Goal: Task Accomplishment & Management: Manage account settings

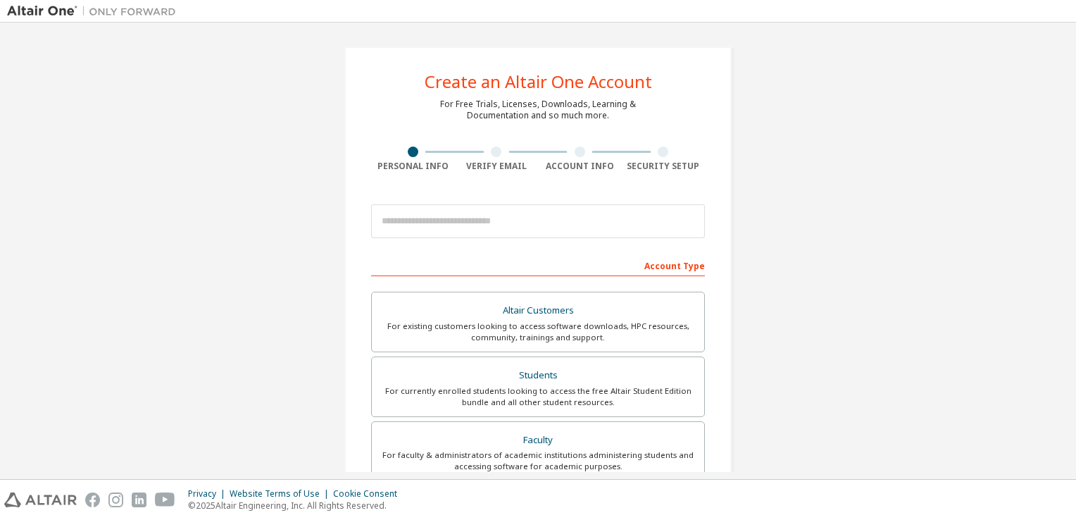
click at [32, 13] on img at bounding box center [95, 11] width 176 height 14
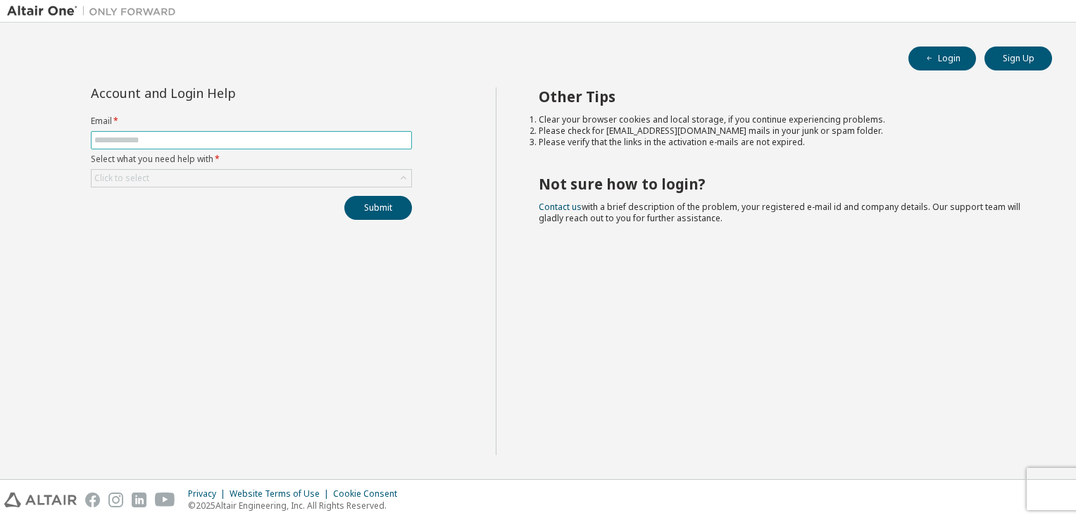
click at [177, 139] on input "text" at bounding box center [251, 139] width 314 height 11
type input "**********"
click at [270, 176] on div "Click to select" at bounding box center [252, 178] width 320 height 17
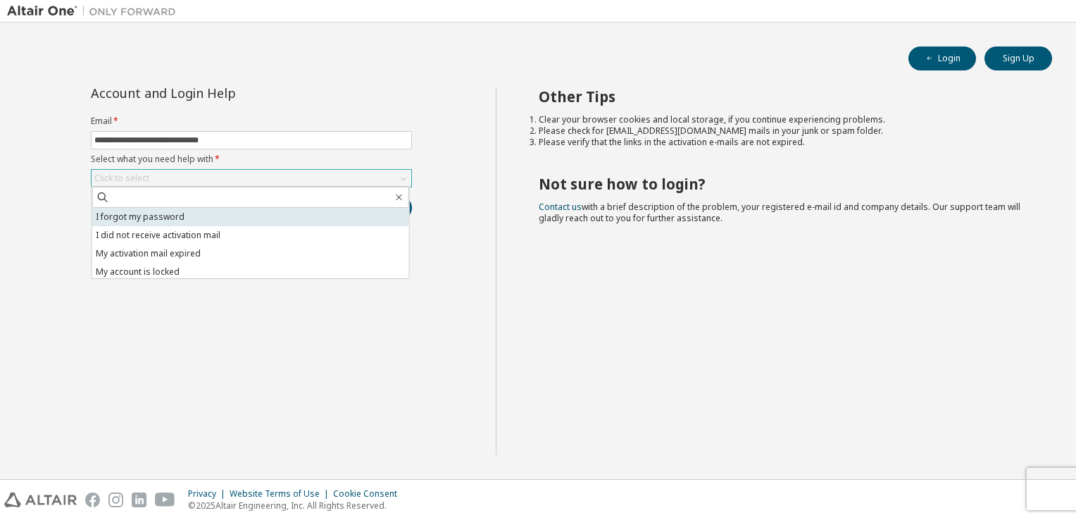
click at [160, 222] on li "I forgot my password" at bounding box center [250, 217] width 317 height 18
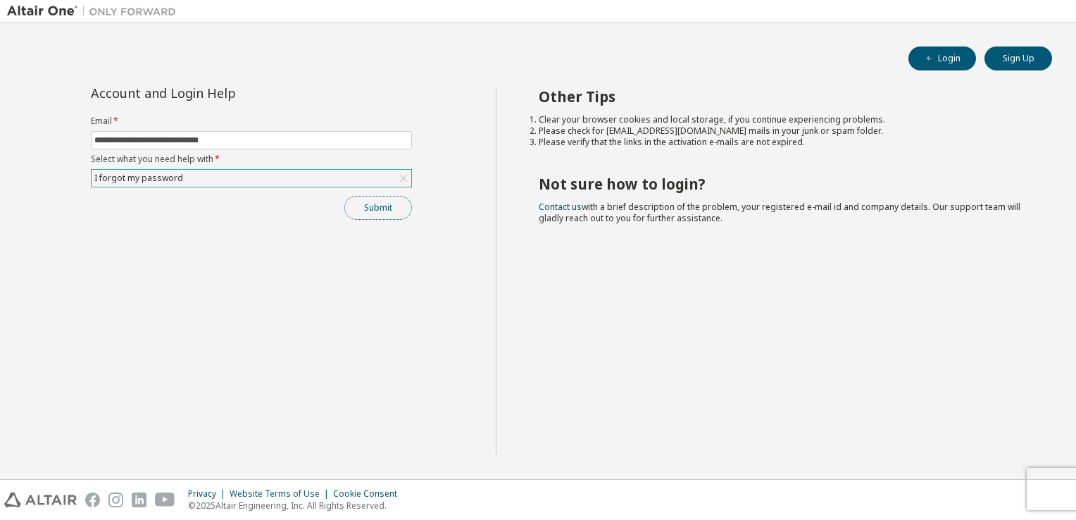
click at [391, 208] on button "Submit" at bounding box center [378, 208] width 68 height 24
click at [946, 58] on button "Login" at bounding box center [942, 58] width 68 height 24
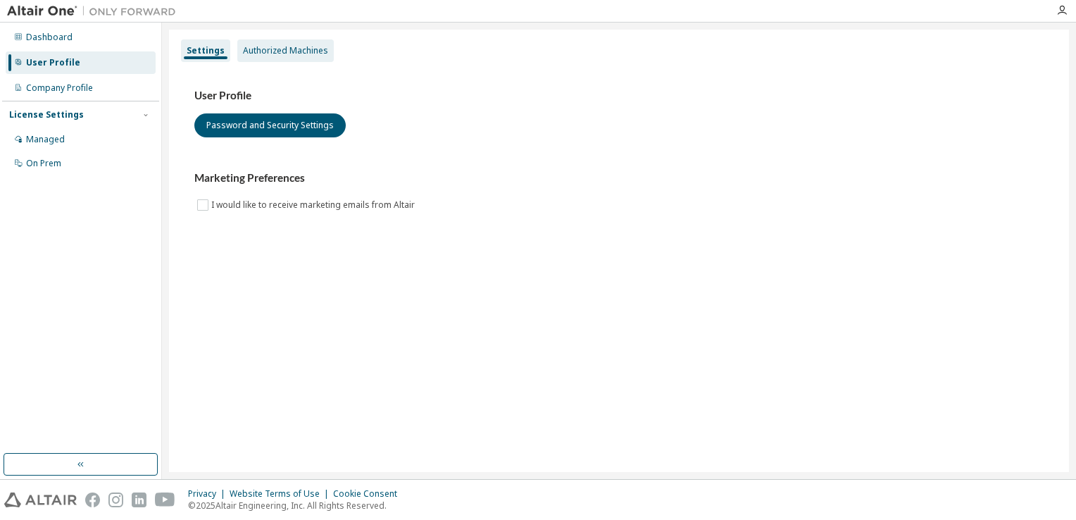
click at [273, 49] on div "Authorized Machines" at bounding box center [285, 50] width 85 height 11
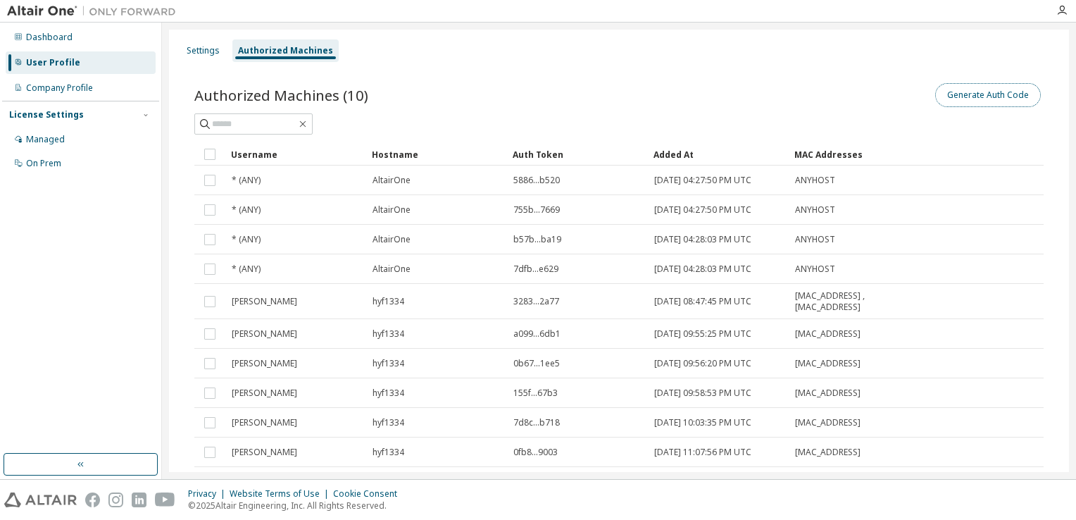
click at [965, 94] on button "Generate Auth Code" at bounding box center [988, 95] width 106 height 24
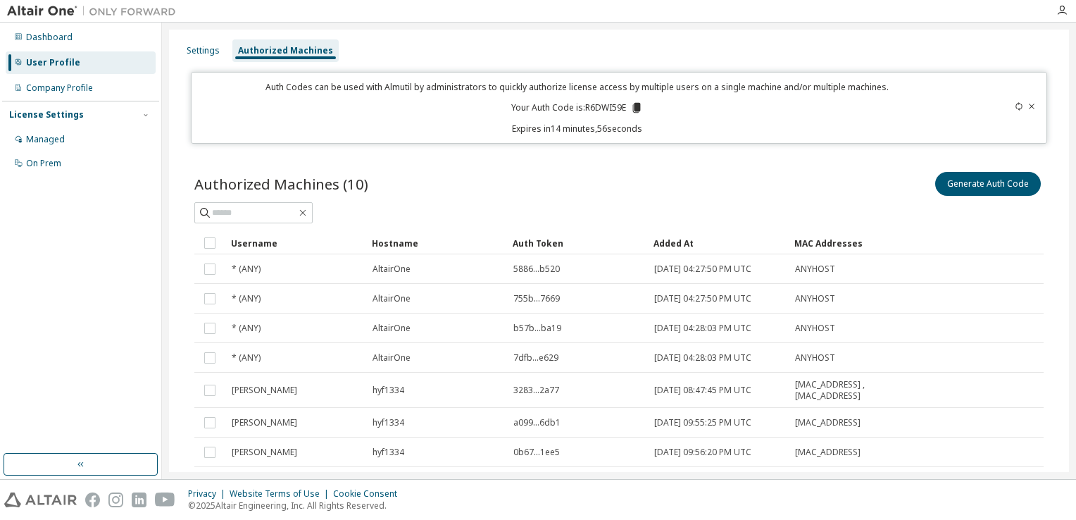
click at [632, 108] on icon at bounding box center [636, 107] width 13 height 13
